Goal: Task Accomplishment & Management: Manage account settings

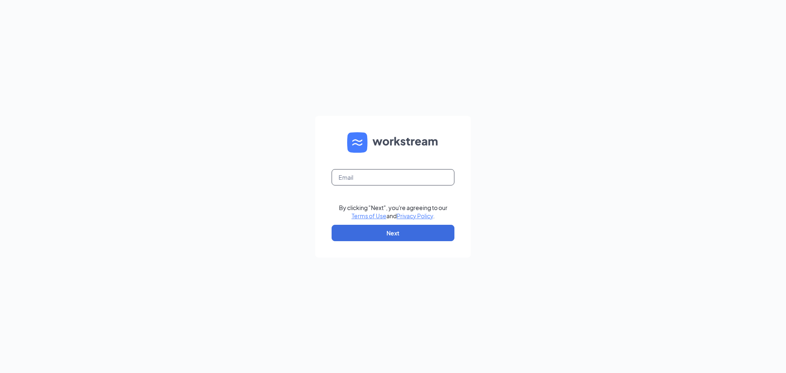
click at [375, 174] on input "text" at bounding box center [393, 177] width 123 height 16
type input "michelle.duke@homeinstead.com"
click at [411, 234] on button "Next" at bounding box center [393, 233] width 123 height 16
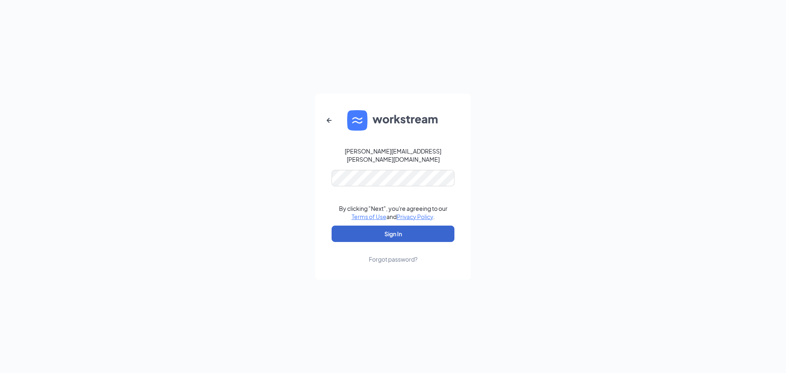
click at [394, 229] on button "Sign In" at bounding box center [393, 234] width 123 height 16
click at [399, 230] on button "Sign In" at bounding box center [393, 234] width 123 height 16
click at [394, 227] on button "Sign In" at bounding box center [393, 234] width 123 height 16
click at [391, 230] on button "Sign In" at bounding box center [393, 234] width 123 height 16
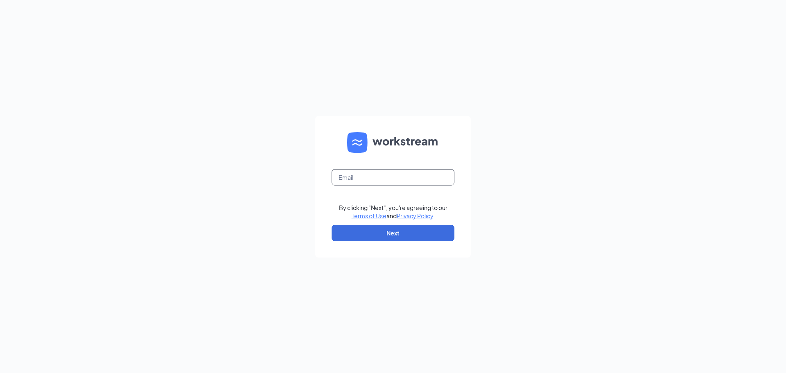
click at [342, 172] on input "text" at bounding box center [393, 177] width 123 height 16
type input "michelle.duke@homeinstead.com"
click at [389, 227] on button "Next" at bounding box center [393, 233] width 123 height 16
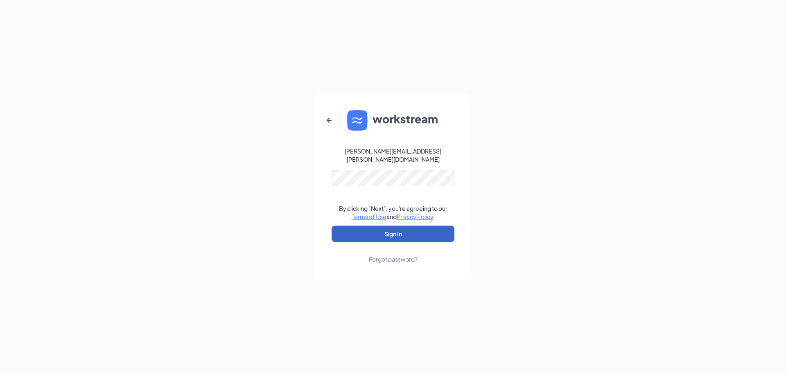
click at [415, 230] on button "Sign In" at bounding box center [393, 234] width 123 height 16
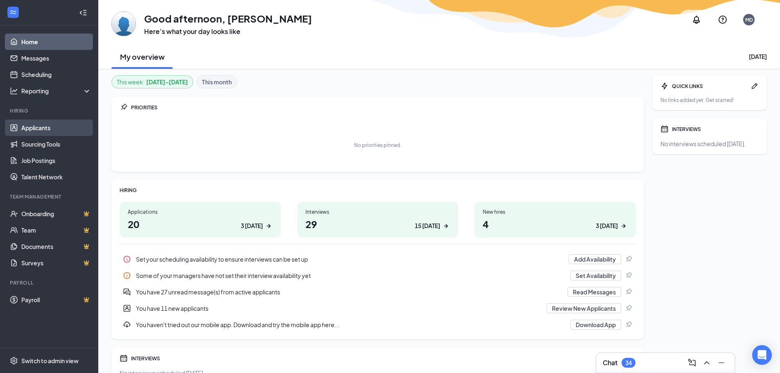
click at [44, 127] on link "Applicants" at bounding box center [56, 128] width 70 height 16
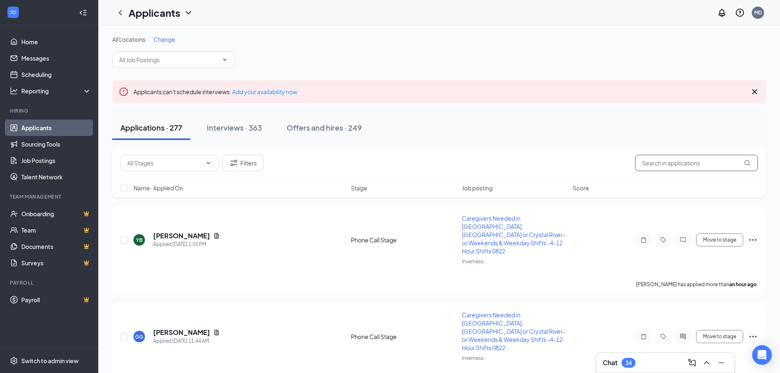
click at [670, 162] on input "text" at bounding box center [696, 163] width 123 height 16
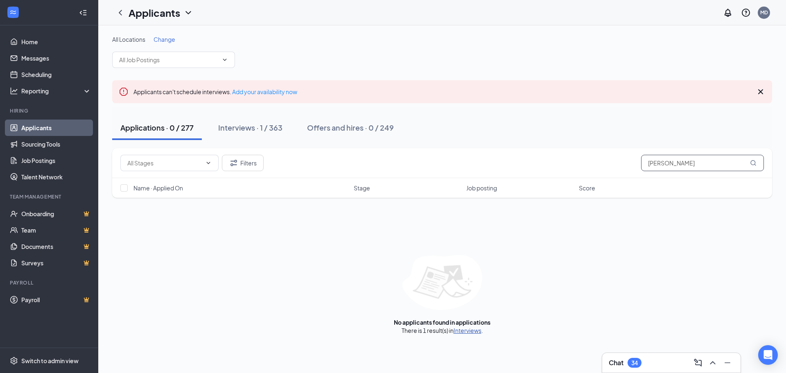
type input "[PERSON_NAME]"
click at [479, 331] on link "Interviews" at bounding box center [468, 330] width 28 height 7
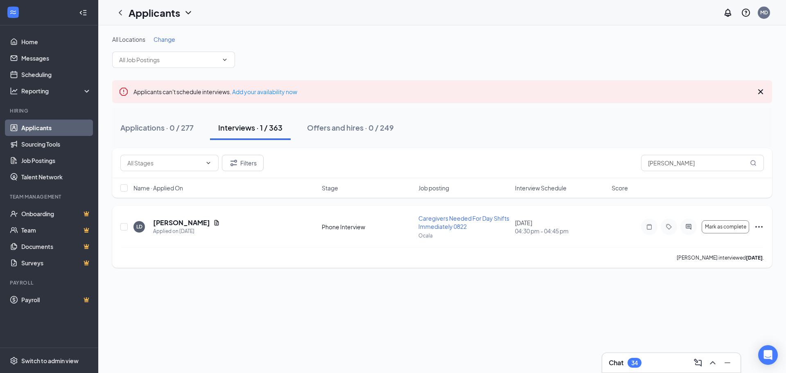
click at [761, 227] on icon "Ellipses" at bounding box center [760, 227] width 10 height 10
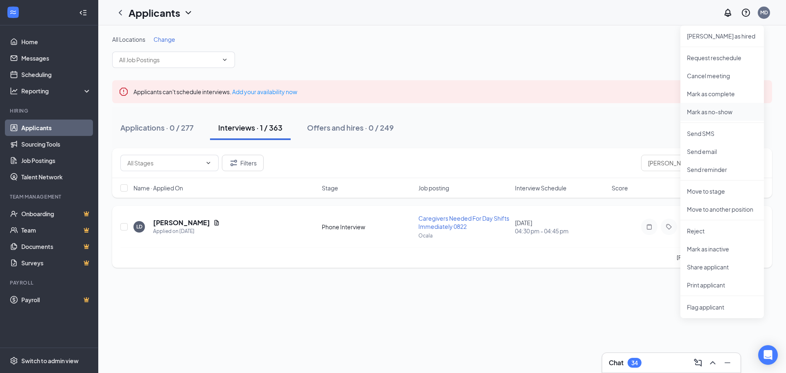
click at [714, 109] on p "Mark as no-show" at bounding box center [722, 112] width 70 height 8
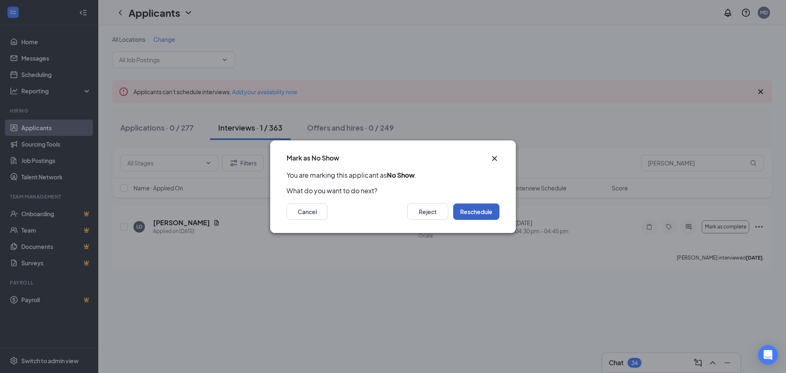
click at [468, 210] on button "Reschedule" at bounding box center [476, 212] width 46 height 16
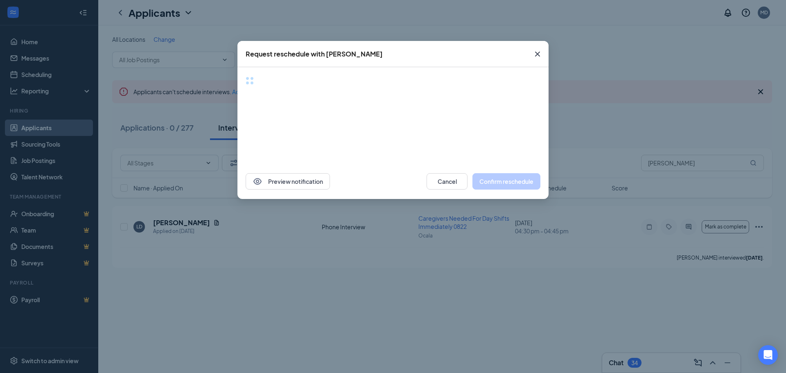
click at [468, 210] on div "Request reschedule with [PERSON_NAME] Preview notification Cancel Confirm resch…" at bounding box center [393, 186] width 786 height 373
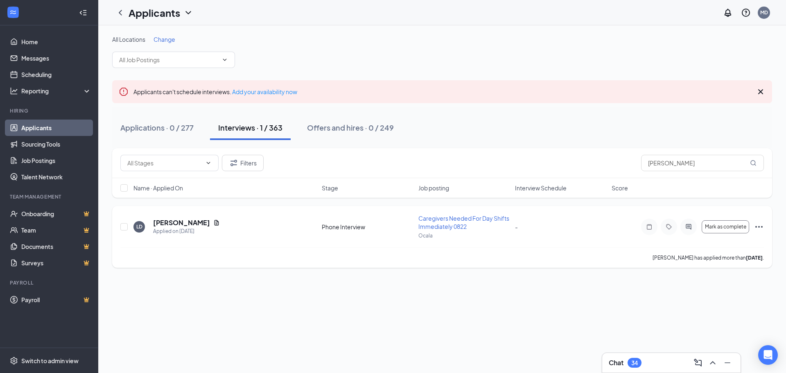
click at [761, 226] on icon "Ellipses" at bounding box center [760, 227] width 10 height 10
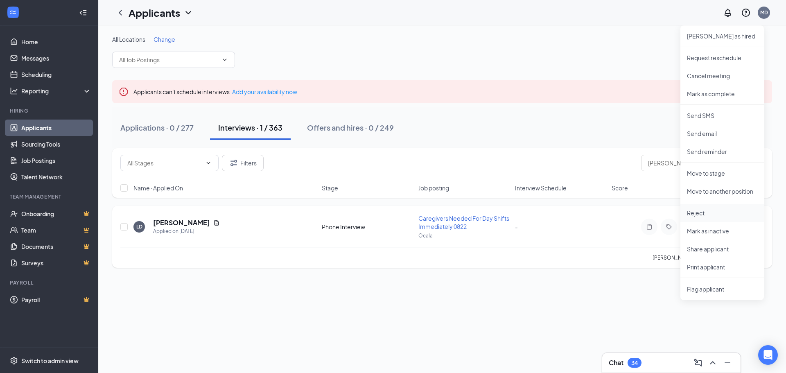
click at [698, 207] on li "Reject" at bounding box center [723, 213] width 84 height 18
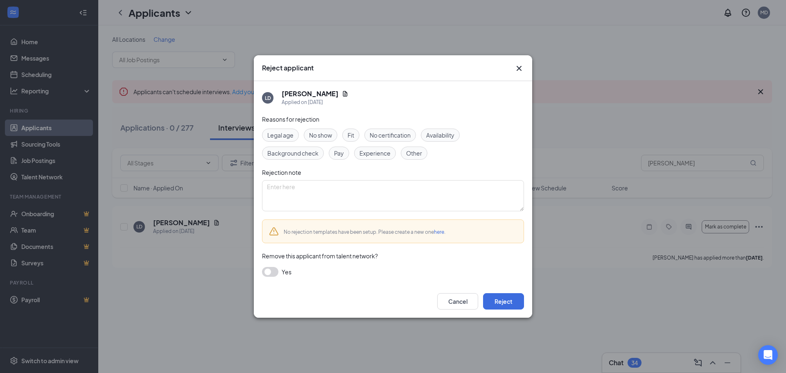
click at [319, 133] on span "No show" at bounding box center [320, 135] width 23 height 9
click at [506, 302] on button "Reject" at bounding box center [503, 301] width 41 height 16
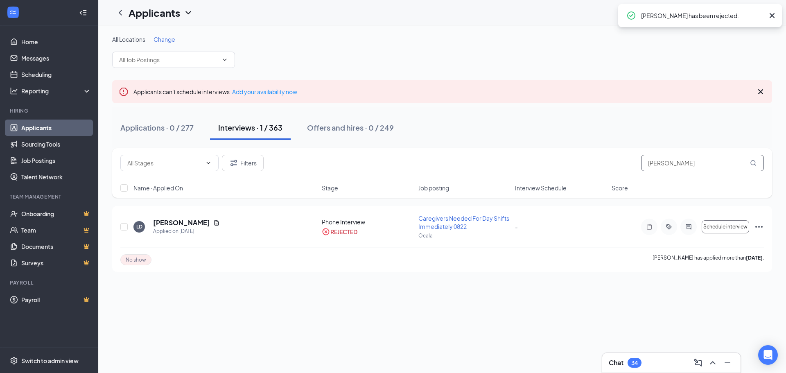
drag, startPoint x: 691, startPoint y: 163, endPoint x: 604, endPoint y: 166, distance: 87.3
click at [604, 166] on div "Filters [PERSON_NAME]" at bounding box center [442, 163] width 644 height 16
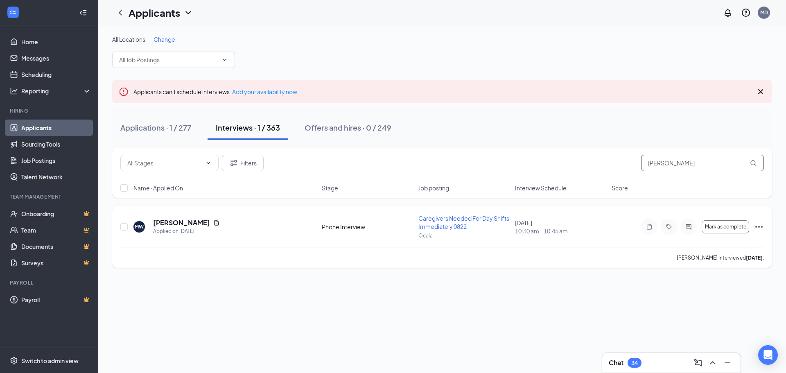
type input "[PERSON_NAME]"
click at [764, 227] on icon "Ellipses" at bounding box center [760, 227] width 10 height 10
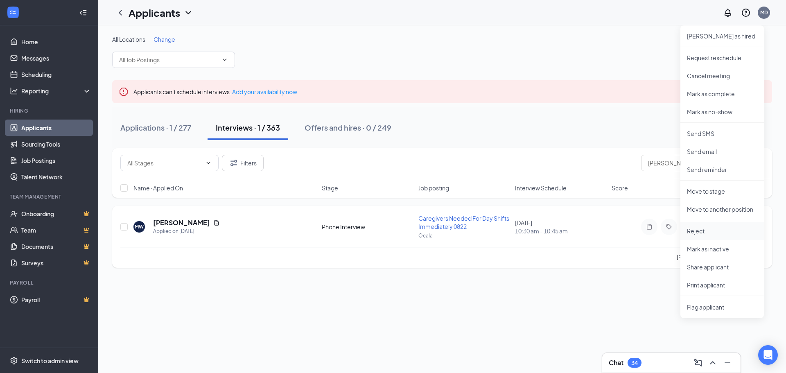
drag, startPoint x: 706, startPoint y: 234, endPoint x: 702, endPoint y: 233, distance: 4.1
click at [705, 234] on p "Reject" at bounding box center [722, 231] width 70 height 8
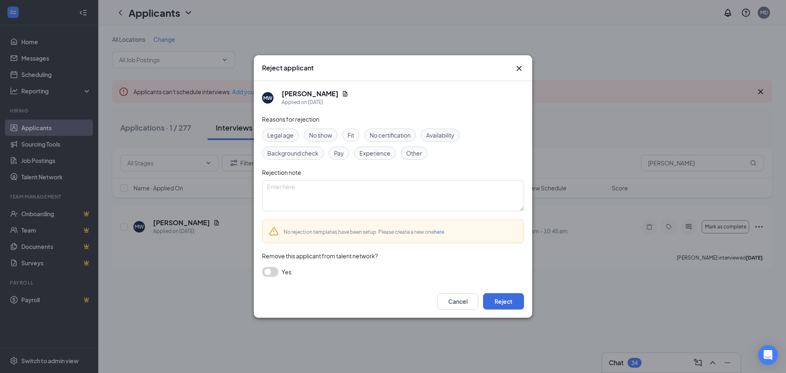
click at [423, 156] on div "Other" at bounding box center [414, 153] width 27 height 13
click at [404, 193] on textarea at bounding box center [393, 195] width 262 height 31
type textarea "Driving Record"
click at [265, 274] on button "button" at bounding box center [270, 272] width 16 height 10
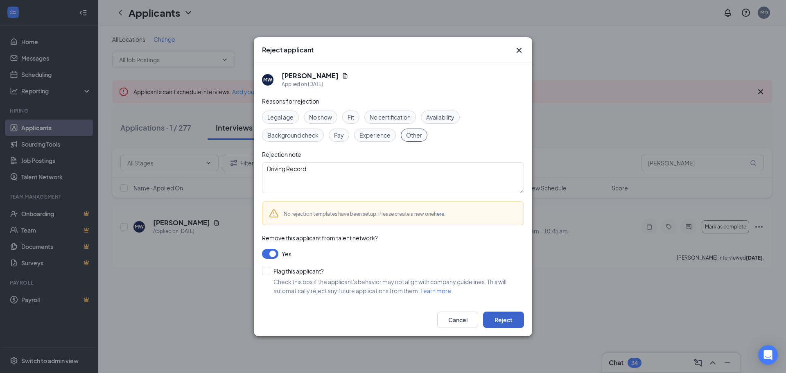
click at [508, 318] on button "Reject" at bounding box center [503, 320] width 41 height 16
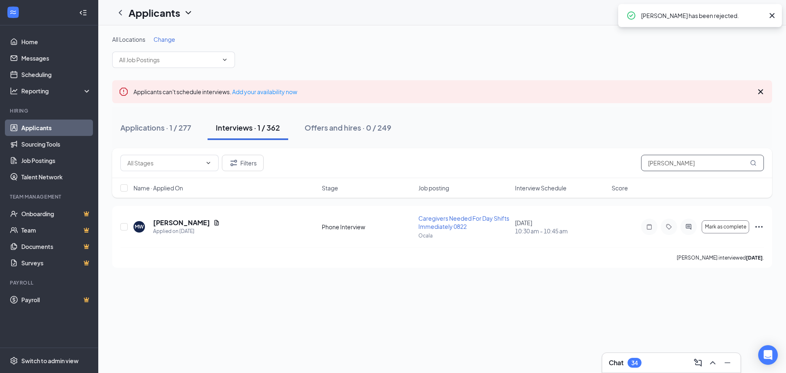
drag, startPoint x: 691, startPoint y: 160, endPoint x: 555, endPoint y: 172, distance: 136.5
click at [555, 172] on div "Filters [PERSON_NAME]" at bounding box center [442, 163] width 660 height 30
type input "[PERSON_NAME]"
click at [762, 230] on icon "Ellipses" at bounding box center [760, 227] width 10 height 10
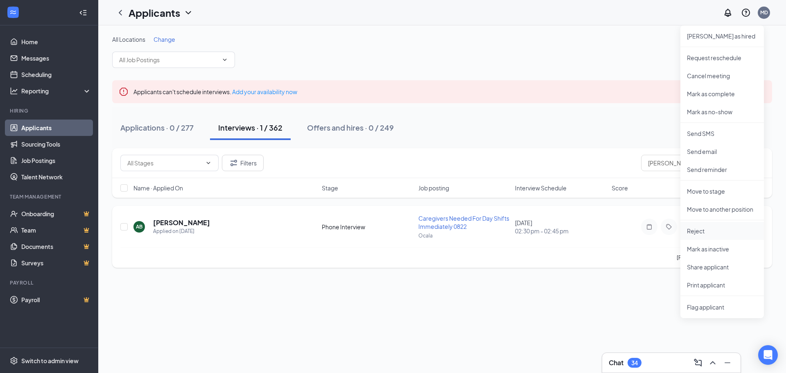
click at [699, 224] on li "Reject" at bounding box center [723, 231] width 84 height 18
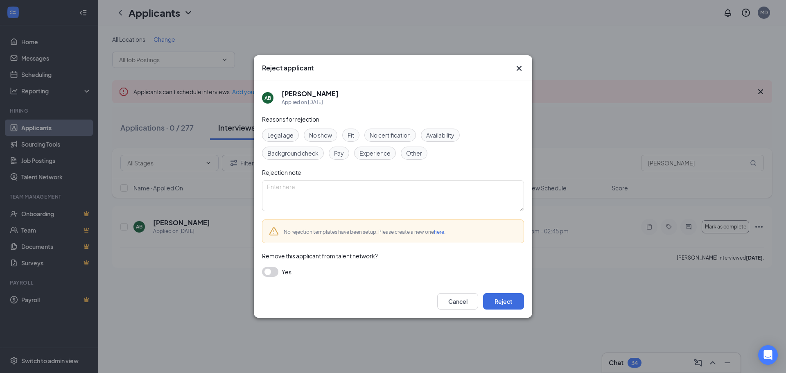
click at [308, 152] on span "Background check" at bounding box center [292, 153] width 51 height 9
click at [271, 271] on button "button" at bounding box center [270, 272] width 16 height 10
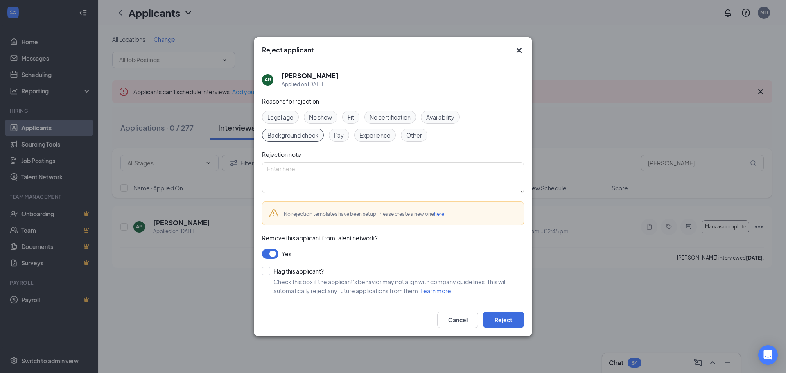
click at [269, 272] on input "Flag this applicant?" at bounding box center [293, 271] width 62 height 8
checkbox input "true"
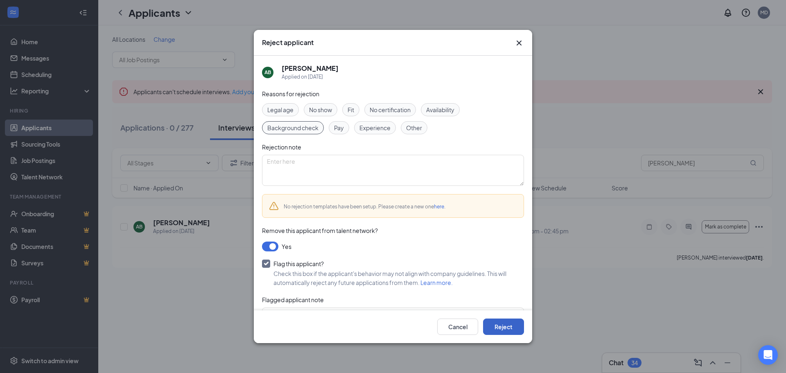
click at [507, 327] on button "Reject" at bounding box center [503, 327] width 41 height 16
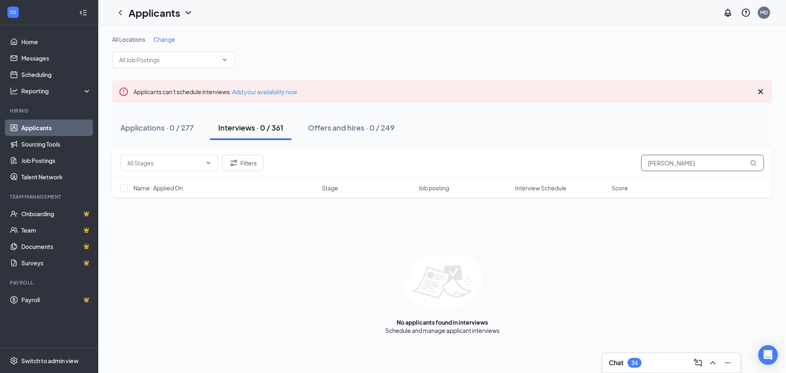
drag, startPoint x: 683, startPoint y: 161, endPoint x: 474, endPoint y: 189, distance: 211.6
click at [473, 190] on div "Filters [PERSON_NAME] Name · Applied On Stage Job posting Interview Schedule Sc…" at bounding box center [442, 173] width 660 height 50
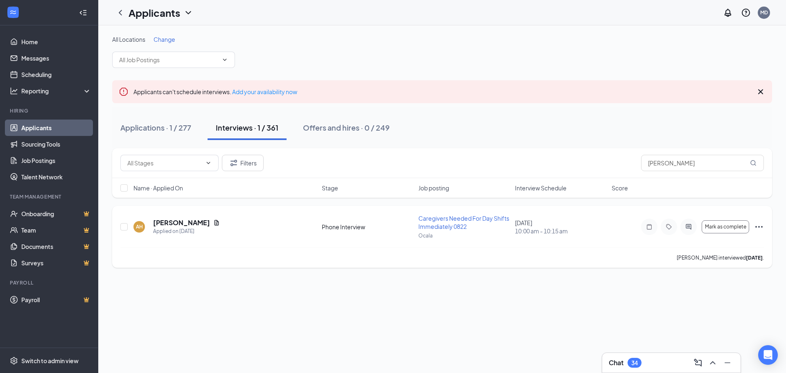
click at [762, 229] on icon "Ellipses" at bounding box center [760, 227] width 10 height 10
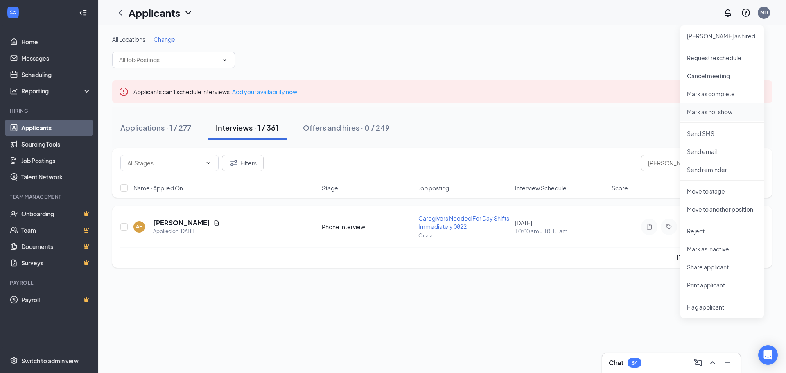
click at [706, 113] on p "Mark as no-show" at bounding box center [722, 112] width 70 height 8
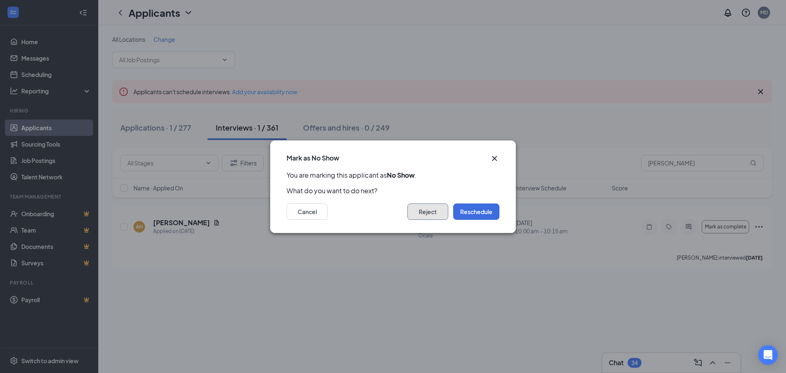
click at [442, 211] on button "Reject" at bounding box center [428, 212] width 41 height 16
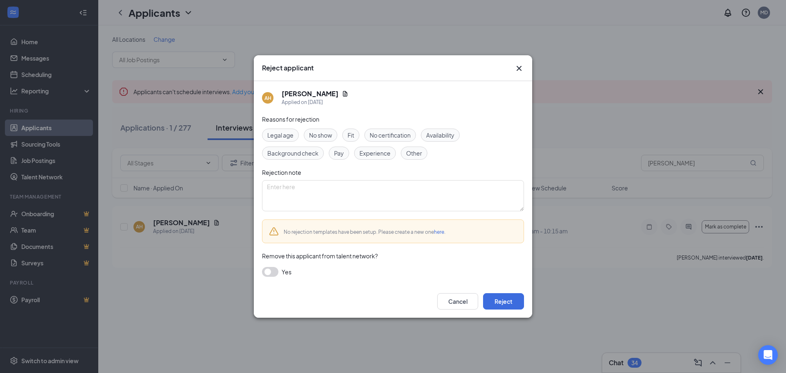
click at [319, 131] on span "No show" at bounding box center [320, 135] width 23 height 9
click at [506, 307] on button "Reject" at bounding box center [503, 301] width 41 height 16
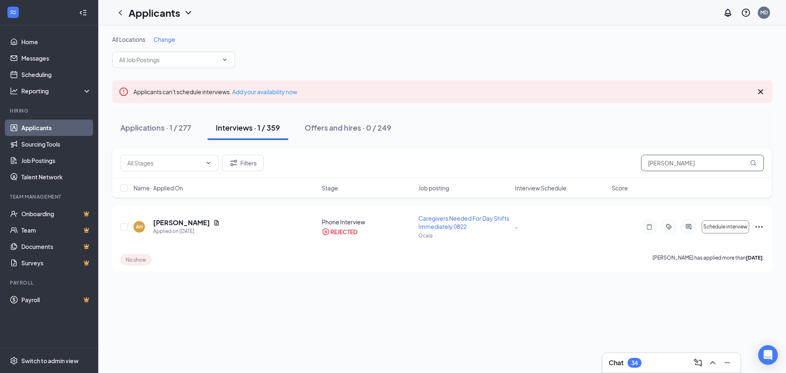
drag, startPoint x: 687, startPoint y: 164, endPoint x: 601, endPoint y: 171, distance: 86.3
click at [601, 171] on div "Filters [PERSON_NAME]" at bounding box center [442, 163] width 644 height 16
click at [755, 226] on icon "Ellipses" at bounding box center [760, 227] width 10 height 10
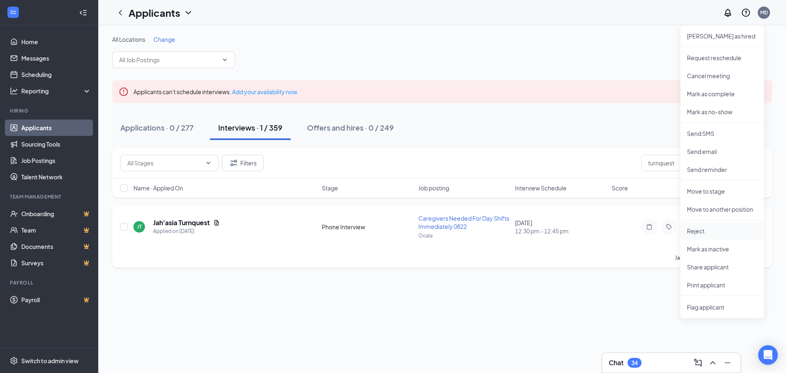
click at [694, 234] on p "Reject" at bounding box center [722, 231] width 70 height 8
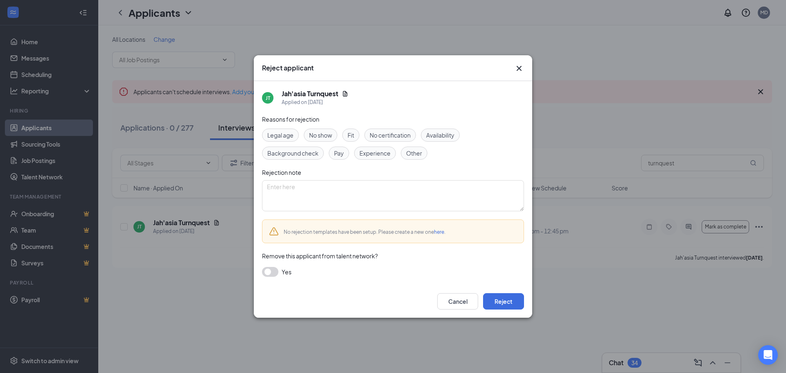
click at [331, 134] on span "No show" at bounding box center [320, 135] width 23 height 9
click at [510, 302] on button "Reject" at bounding box center [503, 301] width 41 height 16
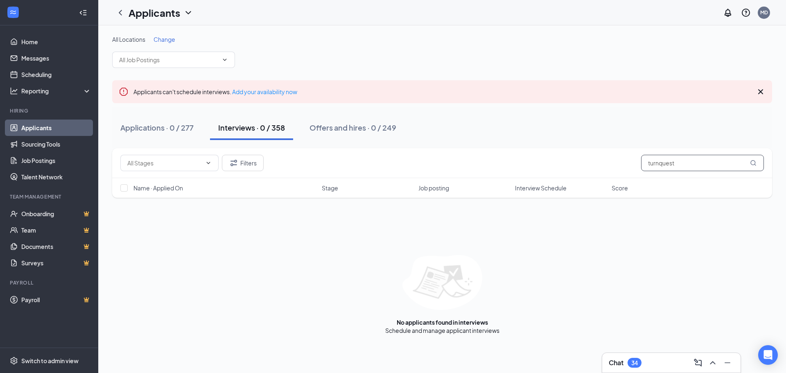
drag, startPoint x: 691, startPoint y: 159, endPoint x: 565, endPoint y: 164, distance: 126.3
click at [565, 164] on div "Filters turnquest" at bounding box center [442, 163] width 644 height 16
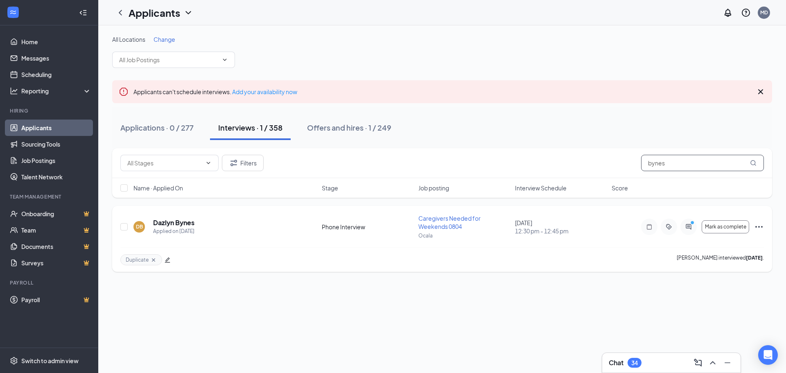
type input "bynes"
click at [761, 228] on icon "Ellipses" at bounding box center [760, 227] width 10 height 10
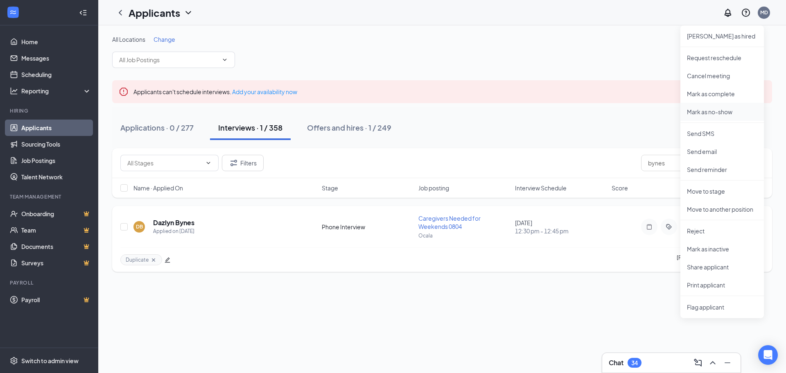
click at [710, 108] on p "Mark as no-show" at bounding box center [722, 112] width 70 height 8
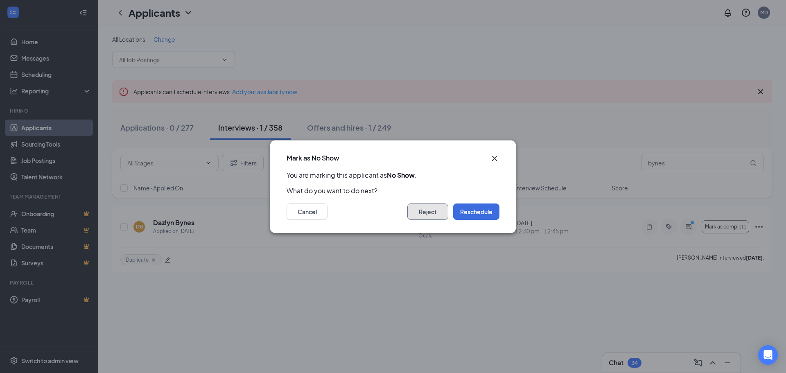
click at [429, 213] on button "Reject" at bounding box center [428, 212] width 41 height 16
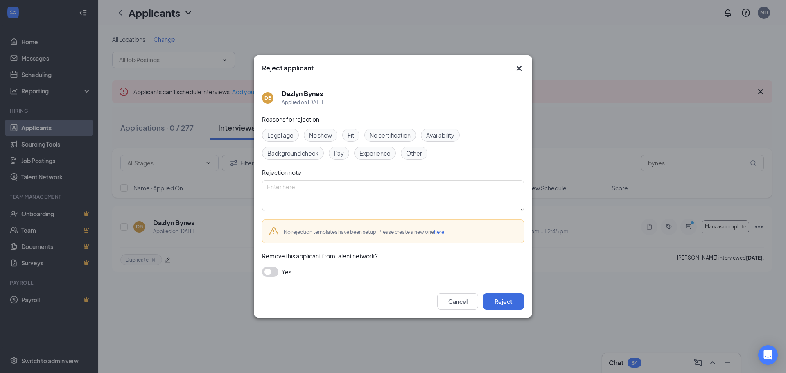
click at [328, 137] on span "No show" at bounding box center [320, 135] width 23 height 9
click at [518, 303] on button "Reject" at bounding box center [503, 301] width 41 height 16
